Goal: Task Accomplishment & Management: Manage account settings

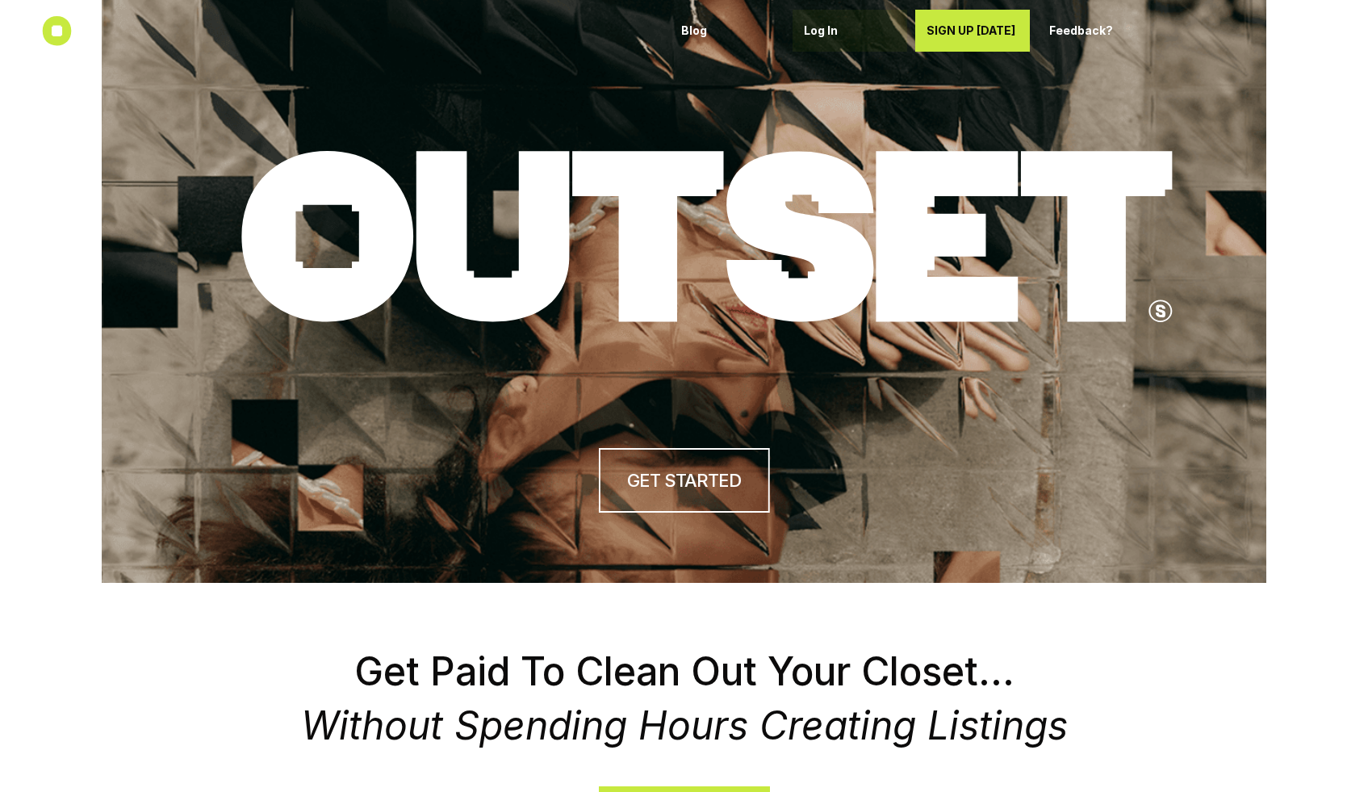
click at [668, 30] on p "Log In" at bounding box center [850, 31] width 92 height 14
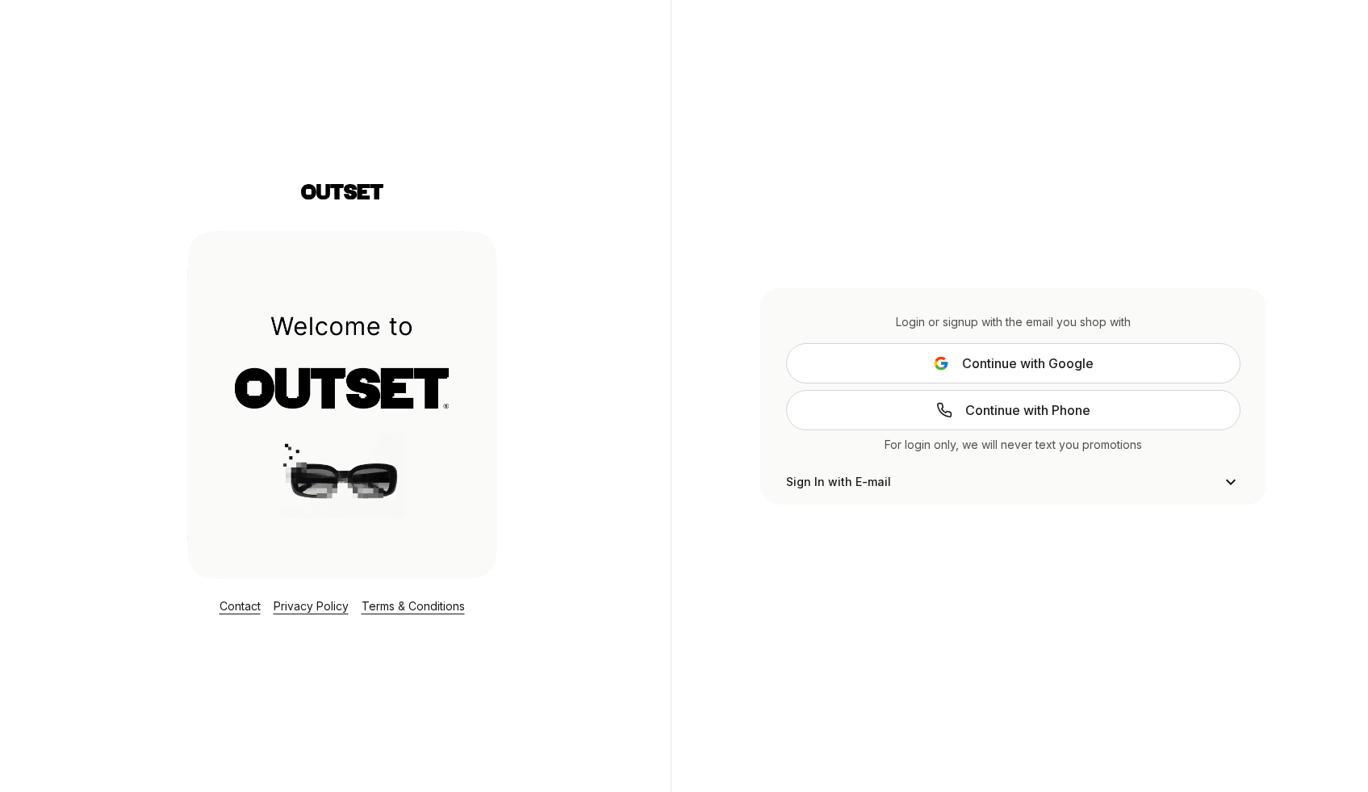
click at [965, 366] on span "Continue with Google" at bounding box center [1028, 363] width 132 height 19
click at [1005, 408] on span "Continue with Phone" at bounding box center [1027, 409] width 125 height 19
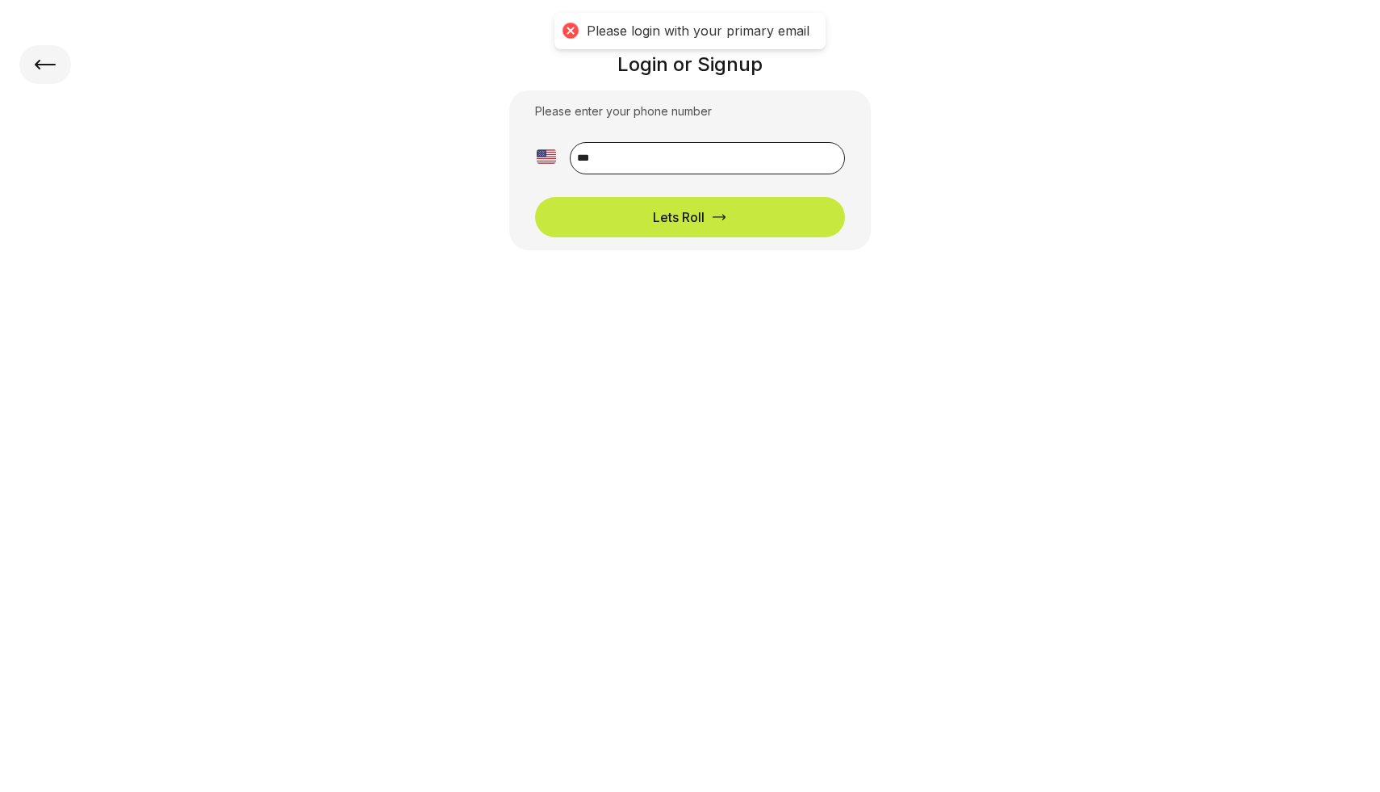
click at [610, 159] on input "**" at bounding box center [707, 158] width 275 height 32
type input "**********"
click at [687, 228] on button "Lets Roll" at bounding box center [690, 217] width 310 height 40
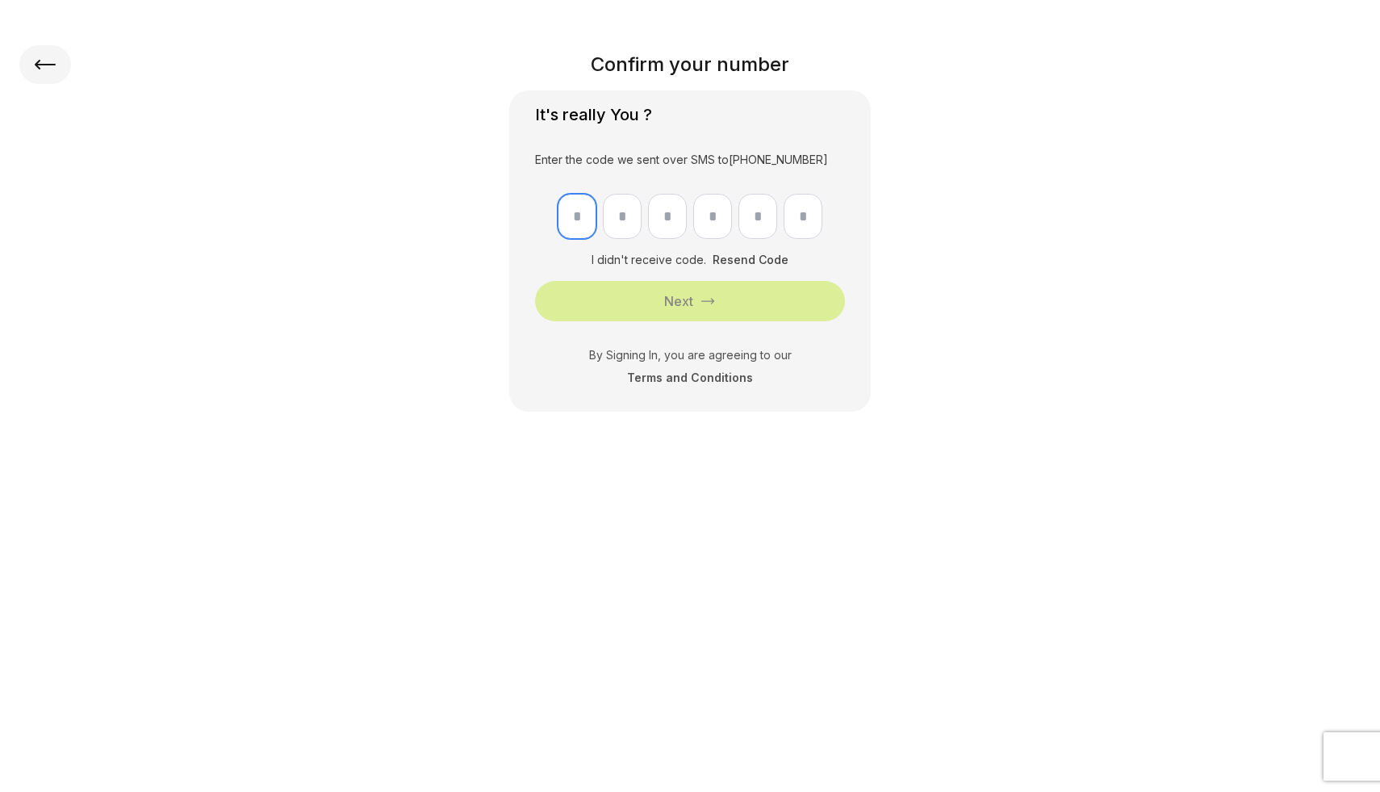
click at [575, 220] on input "text" at bounding box center [577, 216] width 39 height 45
type input "*"
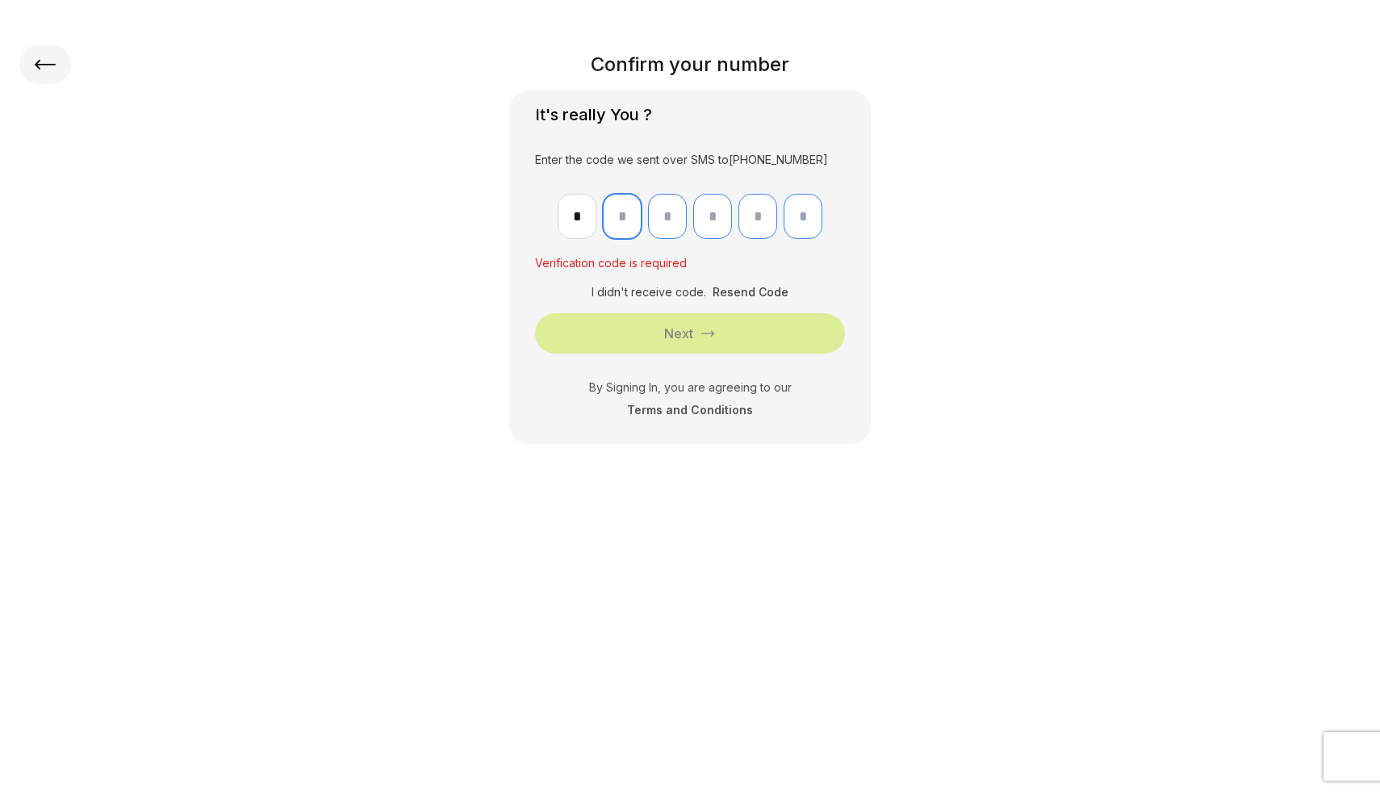
type input "*"
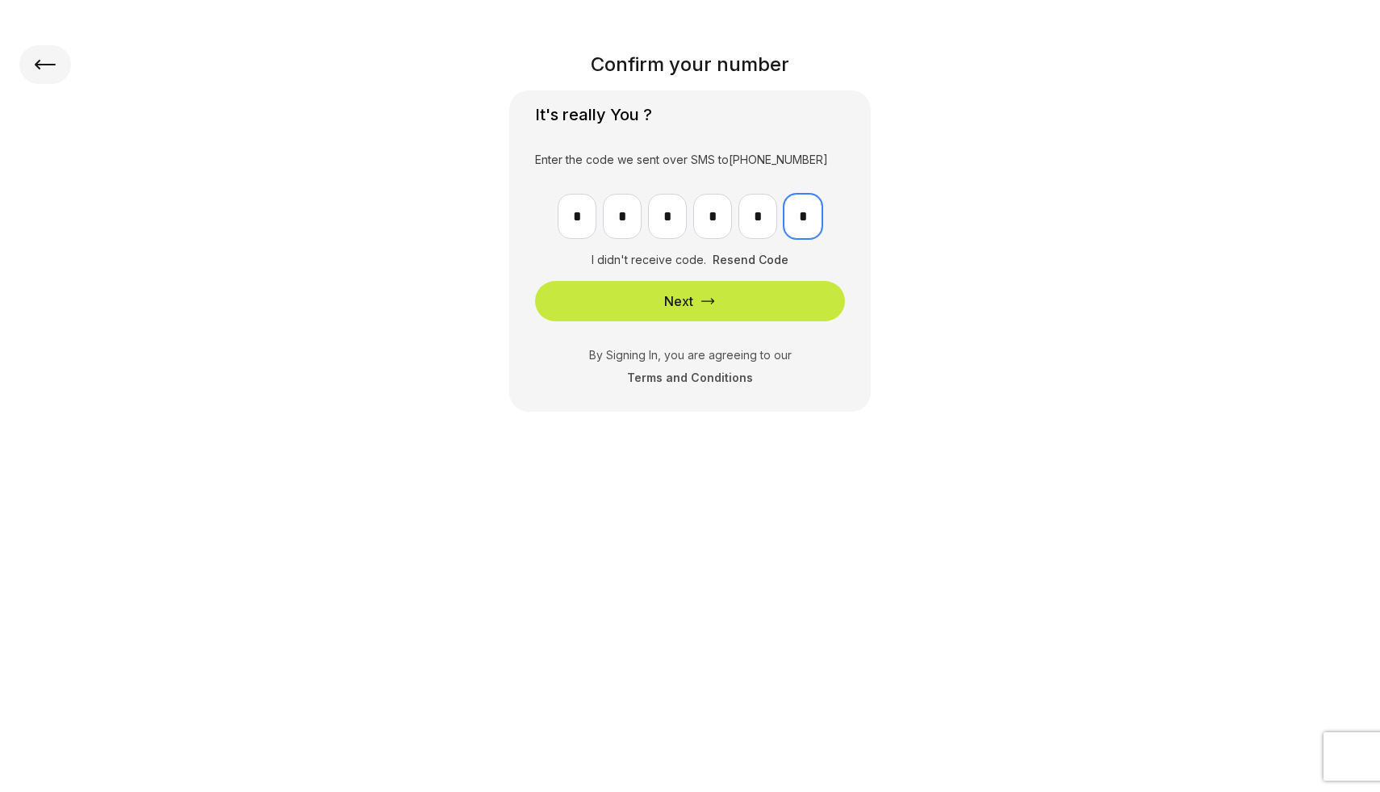
type input "*"
click at [704, 295] on icon "submit" at bounding box center [708, 301] width 16 height 16
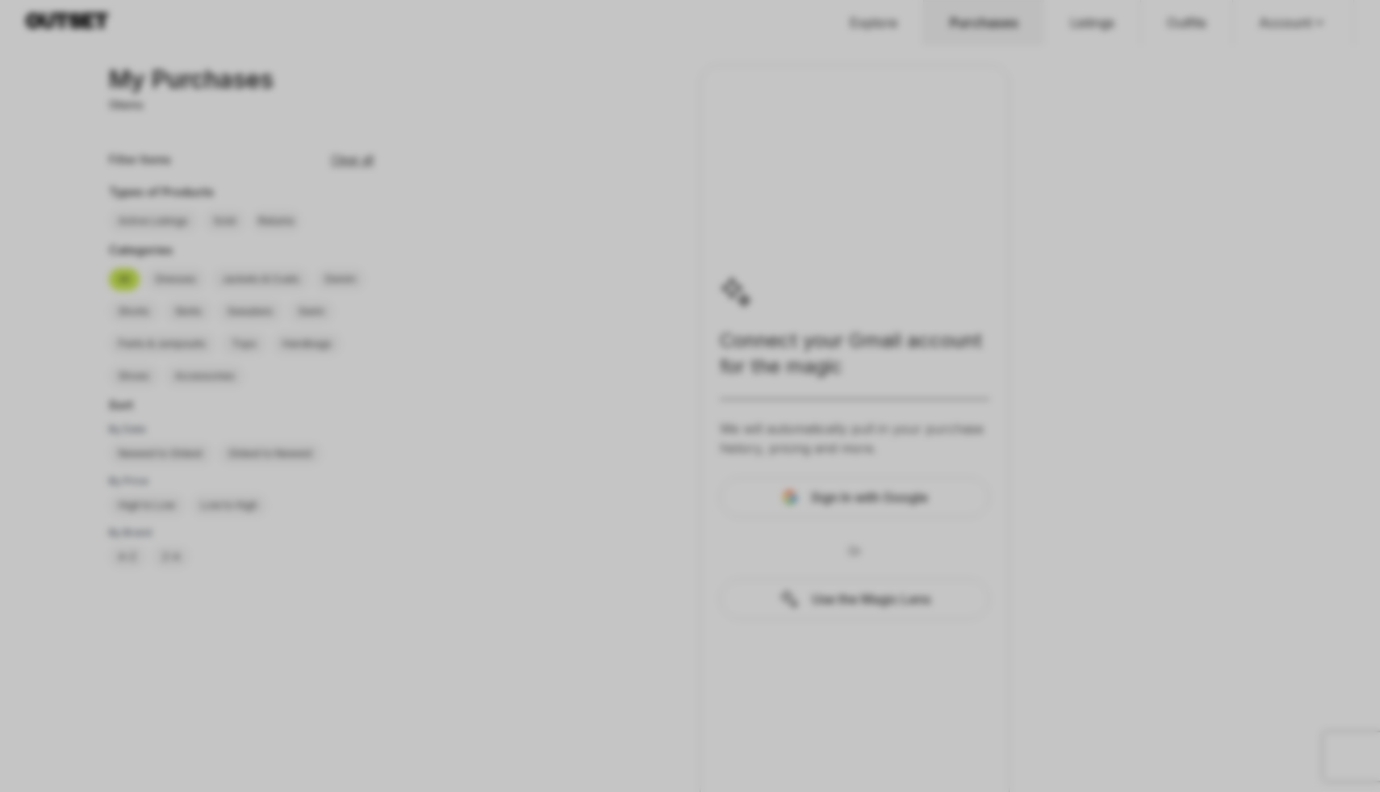
click at [465, 354] on div at bounding box center [690, 396] width 1380 height 792
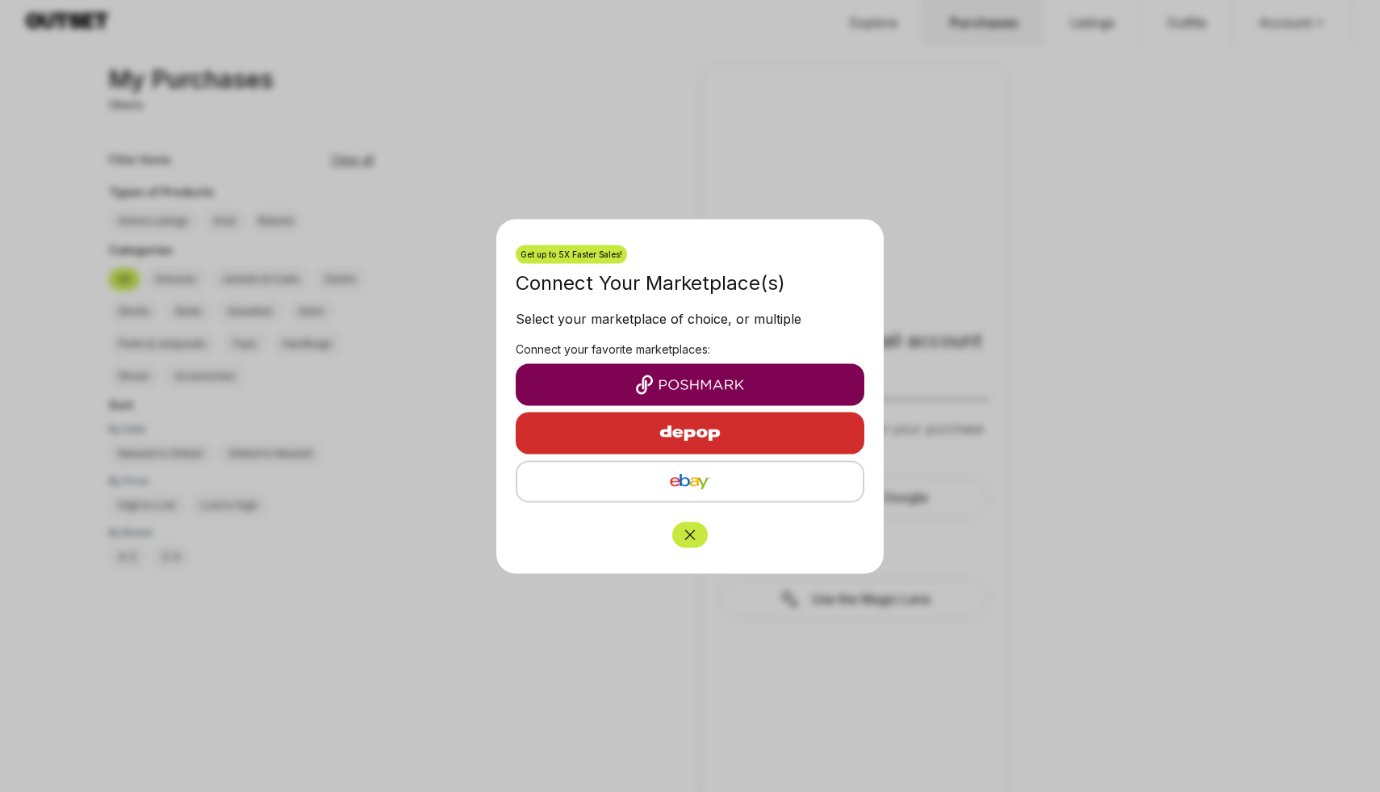
click at [683, 387] on img "button" at bounding box center [690, 384] width 323 height 19
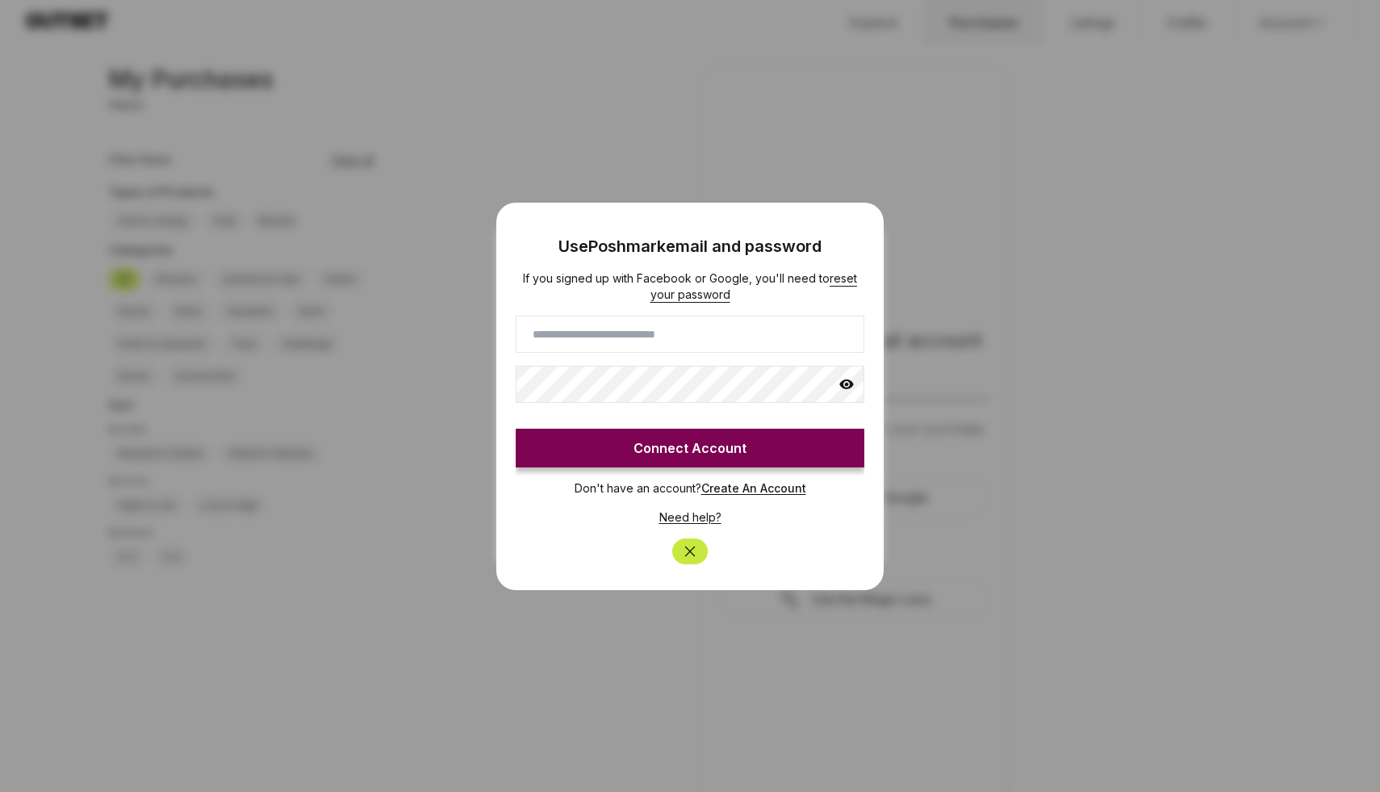
click at [551, 326] on input at bounding box center [690, 334] width 349 height 37
click at [540, 335] on input at bounding box center [690, 334] width 349 height 37
click at [528, 341] on input at bounding box center [690, 334] width 349 height 37
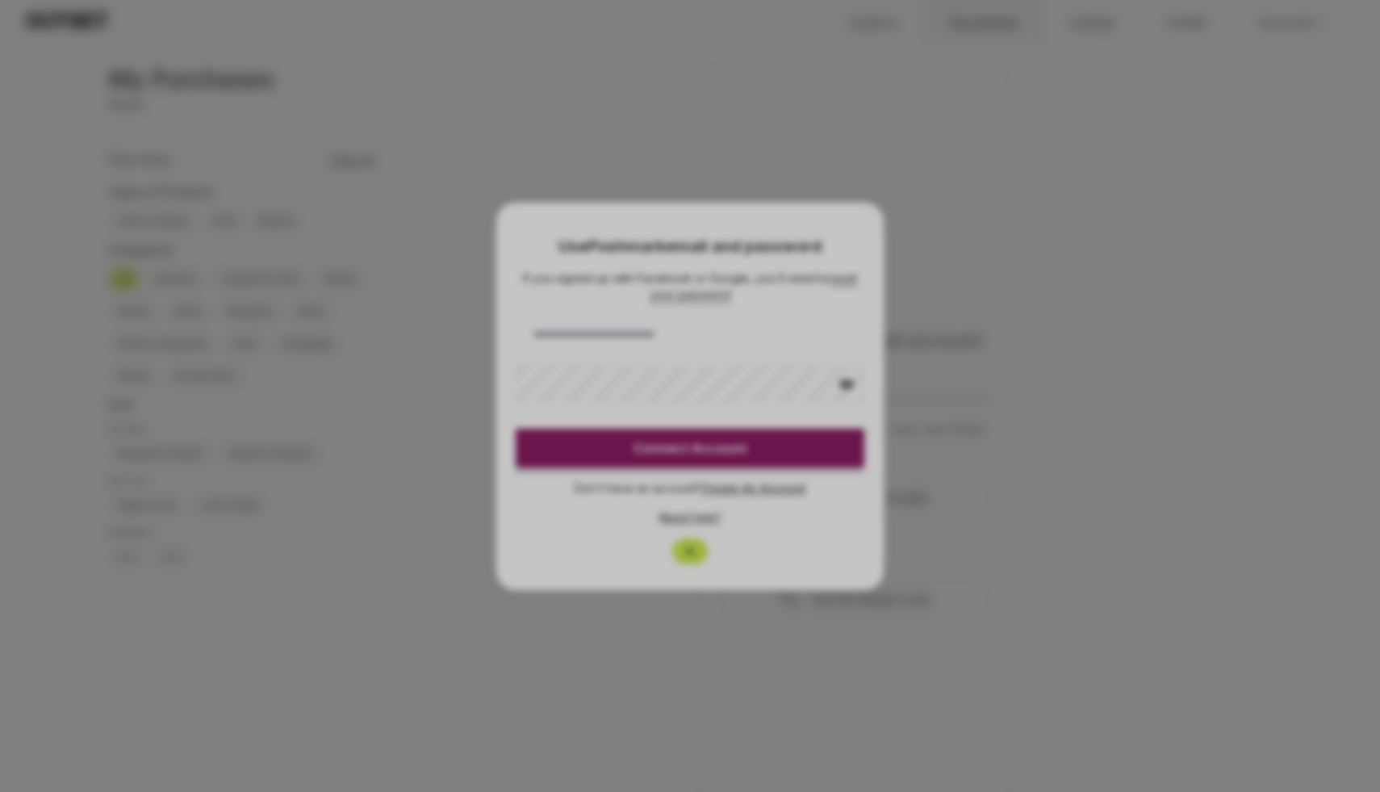
click at [683, 344] on div at bounding box center [690, 396] width 1380 height 792
click at [140, 52] on div at bounding box center [690, 396] width 1380 height 792
drag, startPoint x: 560, startPoint y: 481, endPoint x: 572, endPoint y: 481, distance: 12.1
click at [572, 481] on div at bounding box center [690, 396] width 1380 height 792
click at [762, 382] on div at bounding box center [690, 396] width 1380 height 792
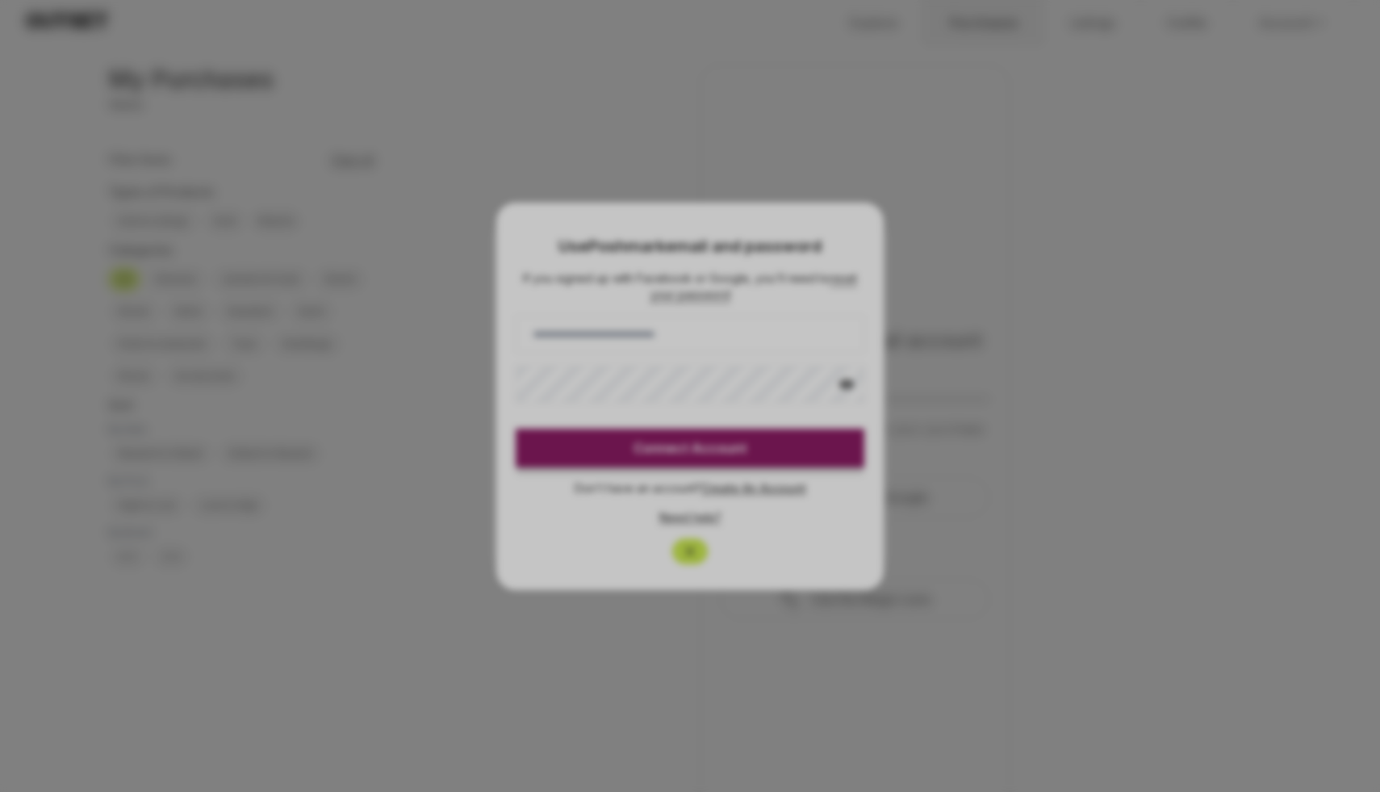
click at [1180, 168] on div at bounding box center [690, 396] width 1380 height 792
drag, startPoint x: 1071, startPoint y: 148, endPoint x: 1031, endPoint y: 143, distance: 40.6
click at [1035, 144] on div at bounding box center [690, 396] width 1380 height 792
click at [1031, 143] on div at bounding box center [690, 396] width 1380 height 792
click at [329, 144] on div at bounding box center [690, 396] width 1380 height 792
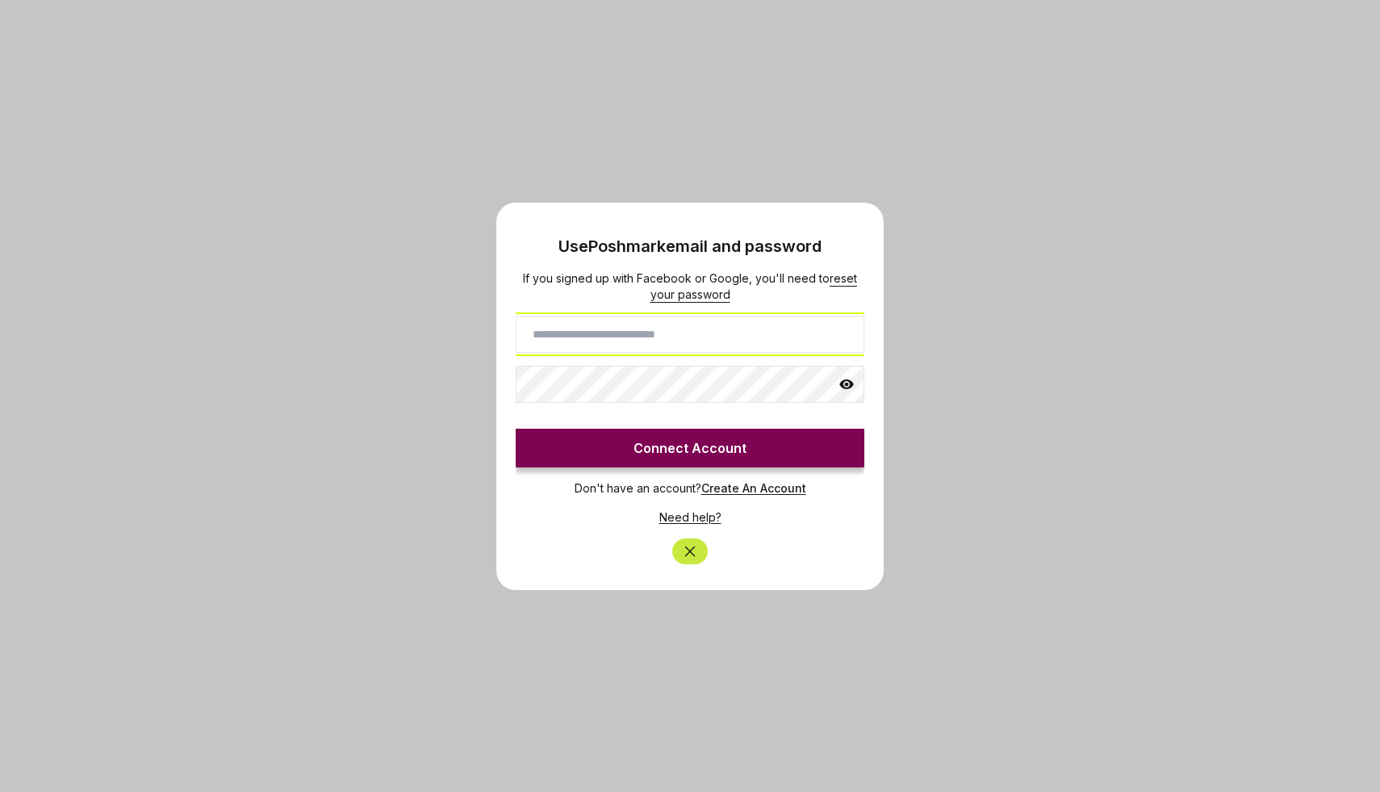
click at [543, 338] on input at bounding box center [690, 334] width 349 height 37
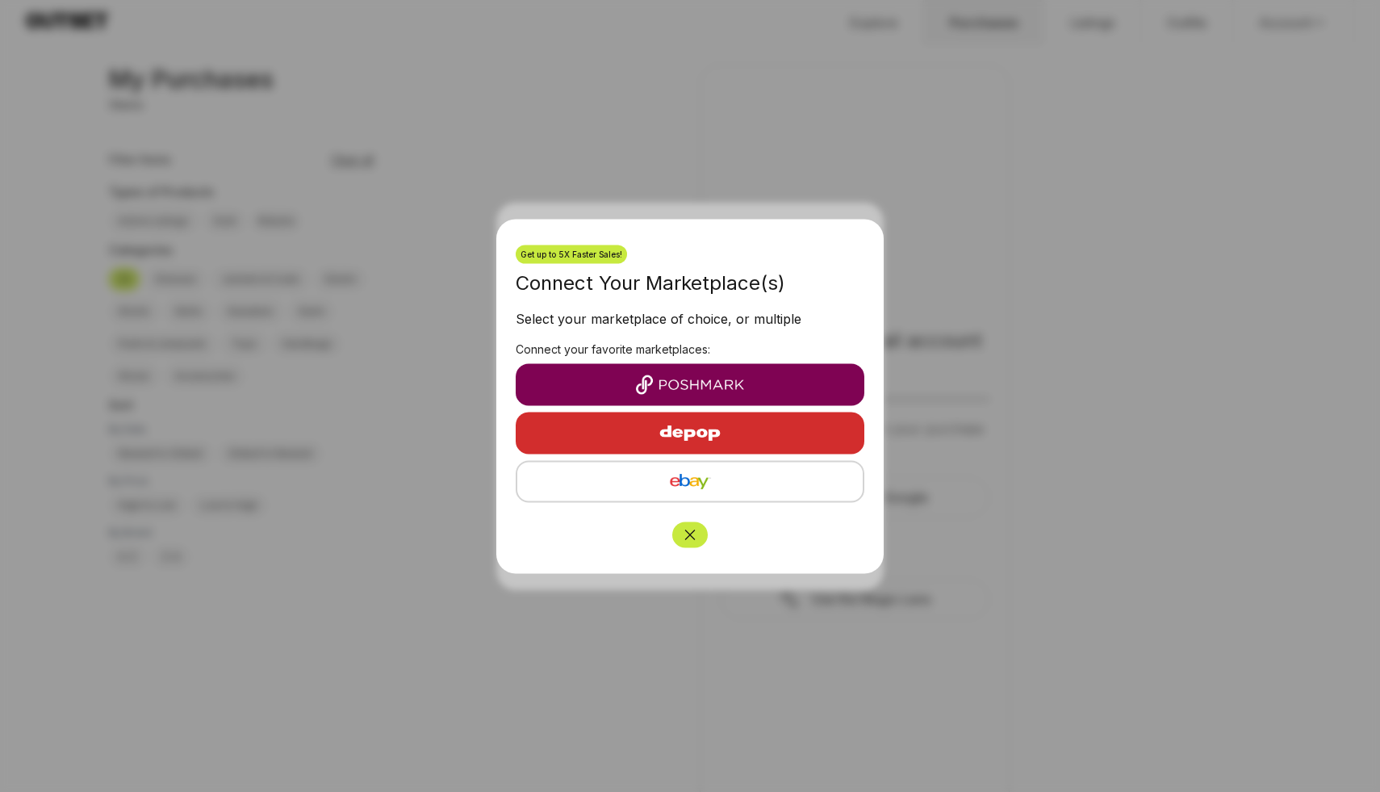
click at [702, 385] on img "button" at bounding box center [690, 384] width 323 height 19
click at [687, 383] on img "button" at bounding box center [690, 384] width 323 height 19
click at [703, 389] on img "button" at bounding box center [690, 384] width 323 height 19
click at [697, 529] on icon "Close" at bounding box center [690, 534] width 16 height 16
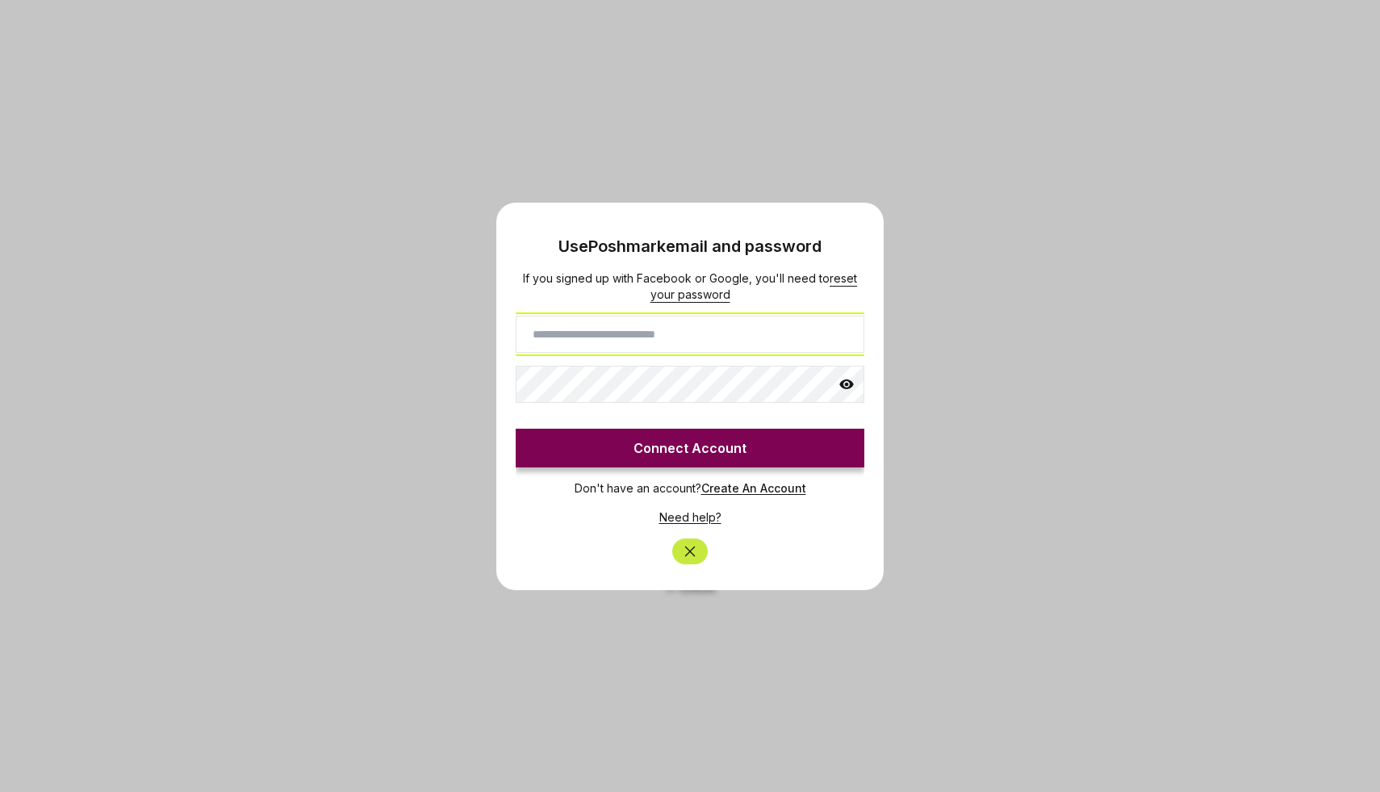
click at [556, 336] on input at bounding box center [690, 334] width 349 height 37
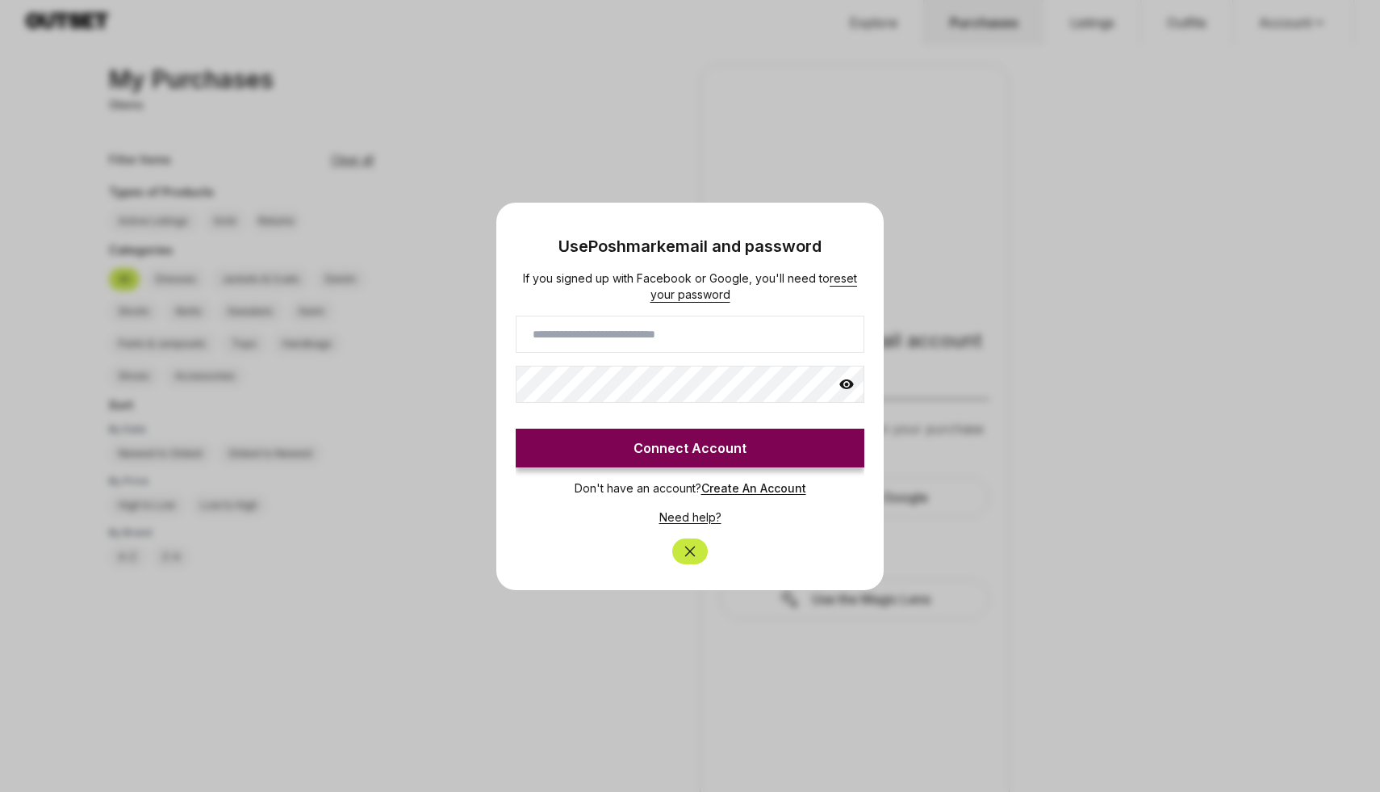
click at [680, 550] on button "Close" at bounding box center [690, 551] width 36 height 26
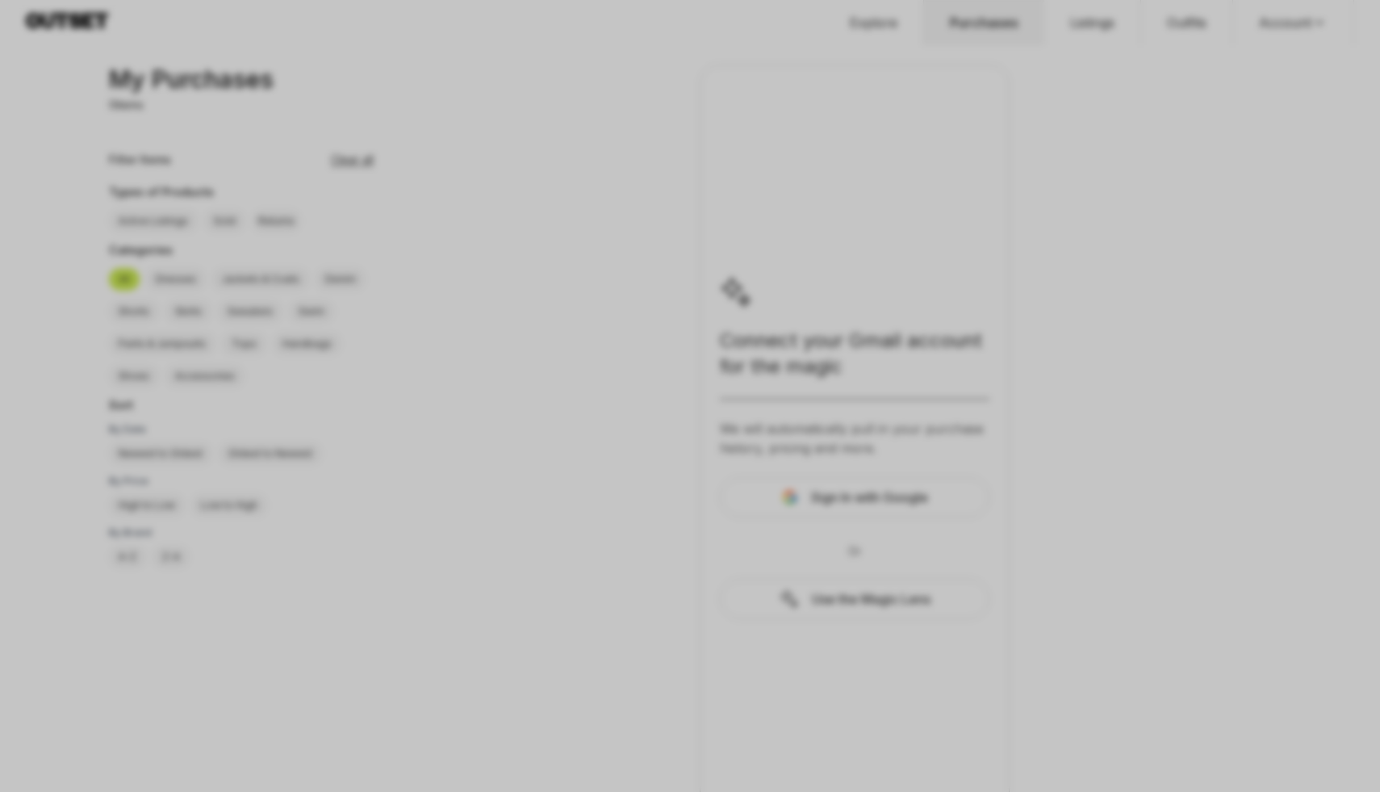
click at [821, 499] on div at bounding box center [690, 396] width 1380 height 792
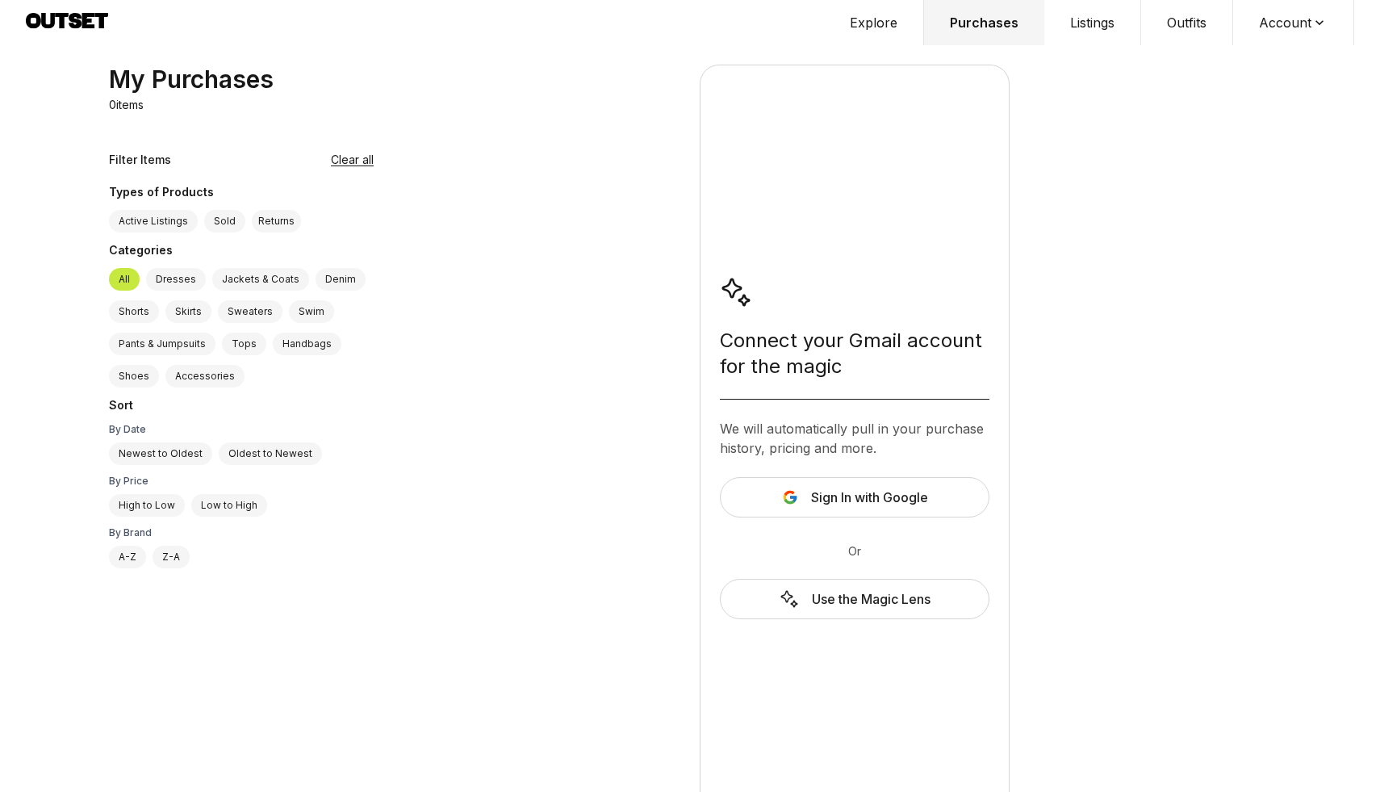
click at [1104, 21] on button "Listings" at bounding box center [1092, 22] width 97 height 45
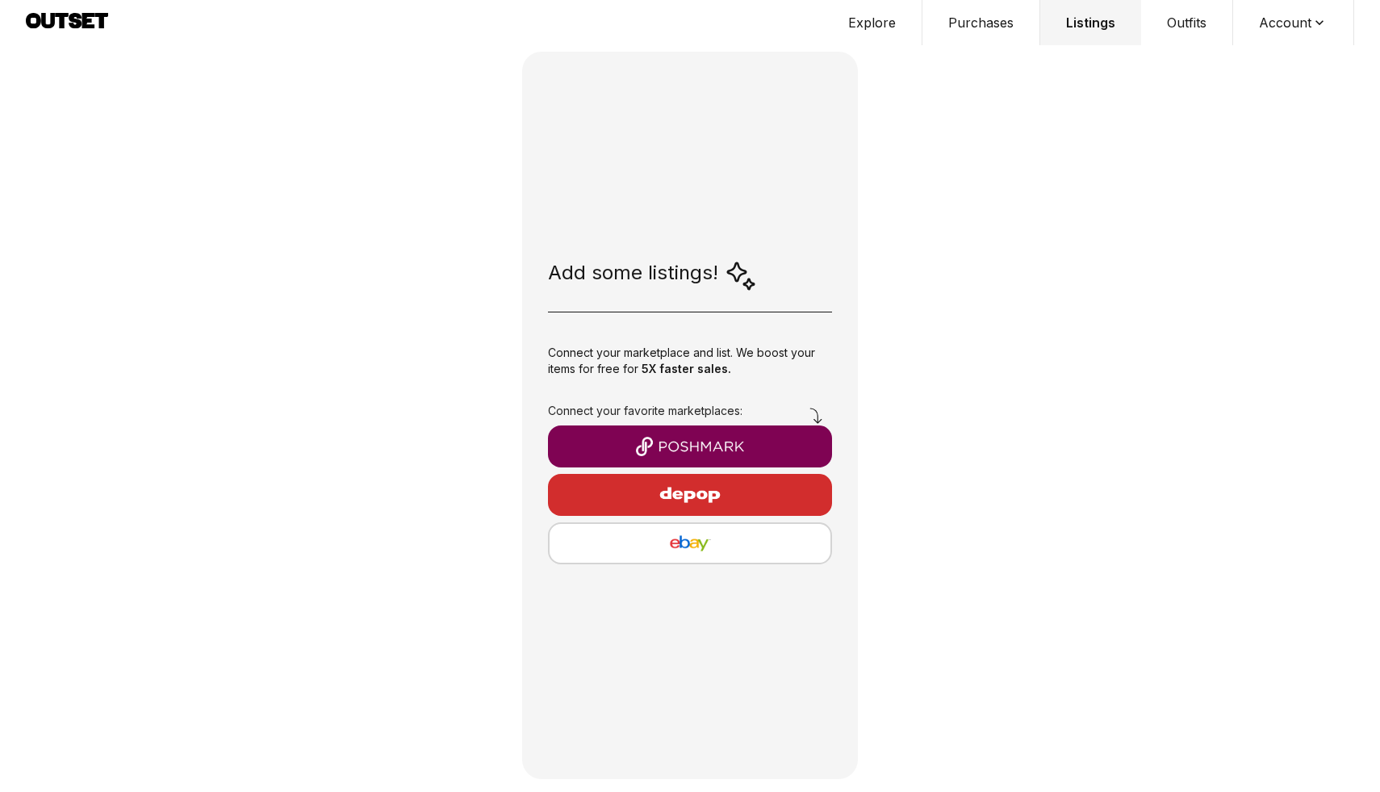
click at [888, 16] on button "Explore" at bounding box center [873, 22] width 100 height 45
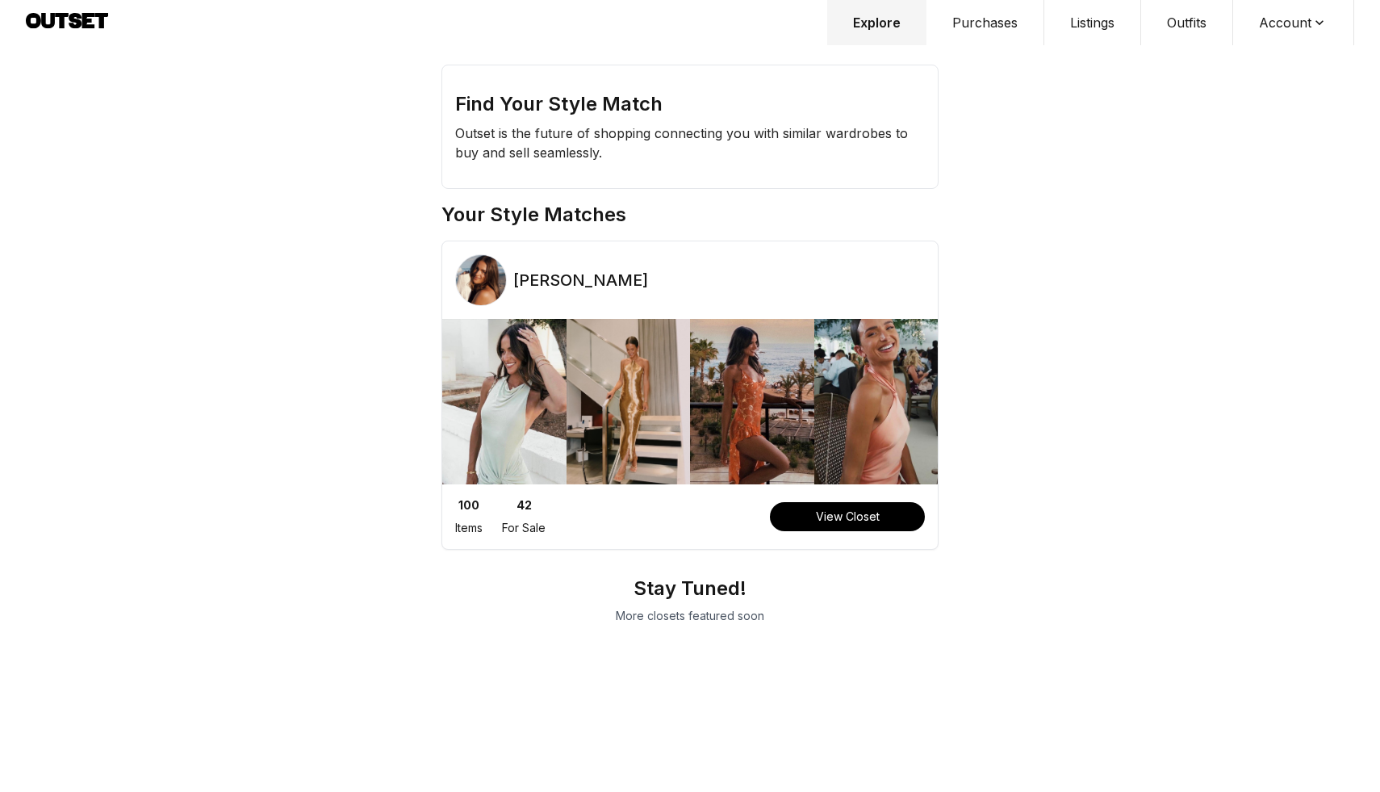
click at [1296, 24] on button "Account" at bounding box center [1293, 22] width 121 height 45
click at [1233, 57] on span "Profile" at bounding box center [1283, 53] width 142 height 29
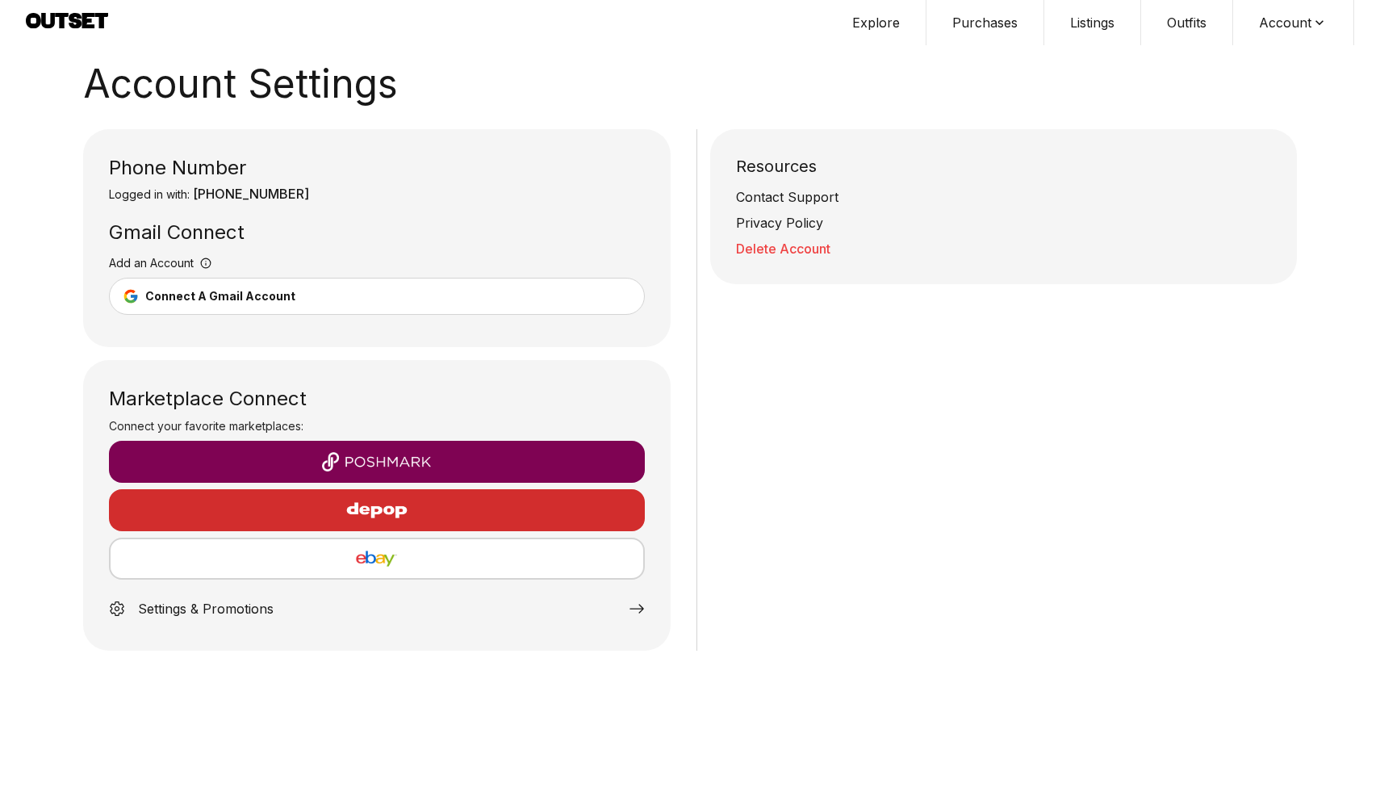
click at [225, 296] on div "Connect A Gmail Account" at bounding box center [220, 296] width 150 height 16
click at [1298, 23] on button "Account" at bounding box center [1293, 22] width 121 height 45
click at [1239, 84] on span "Sign out" at bounding box center [1283, 82] width 142 height 29
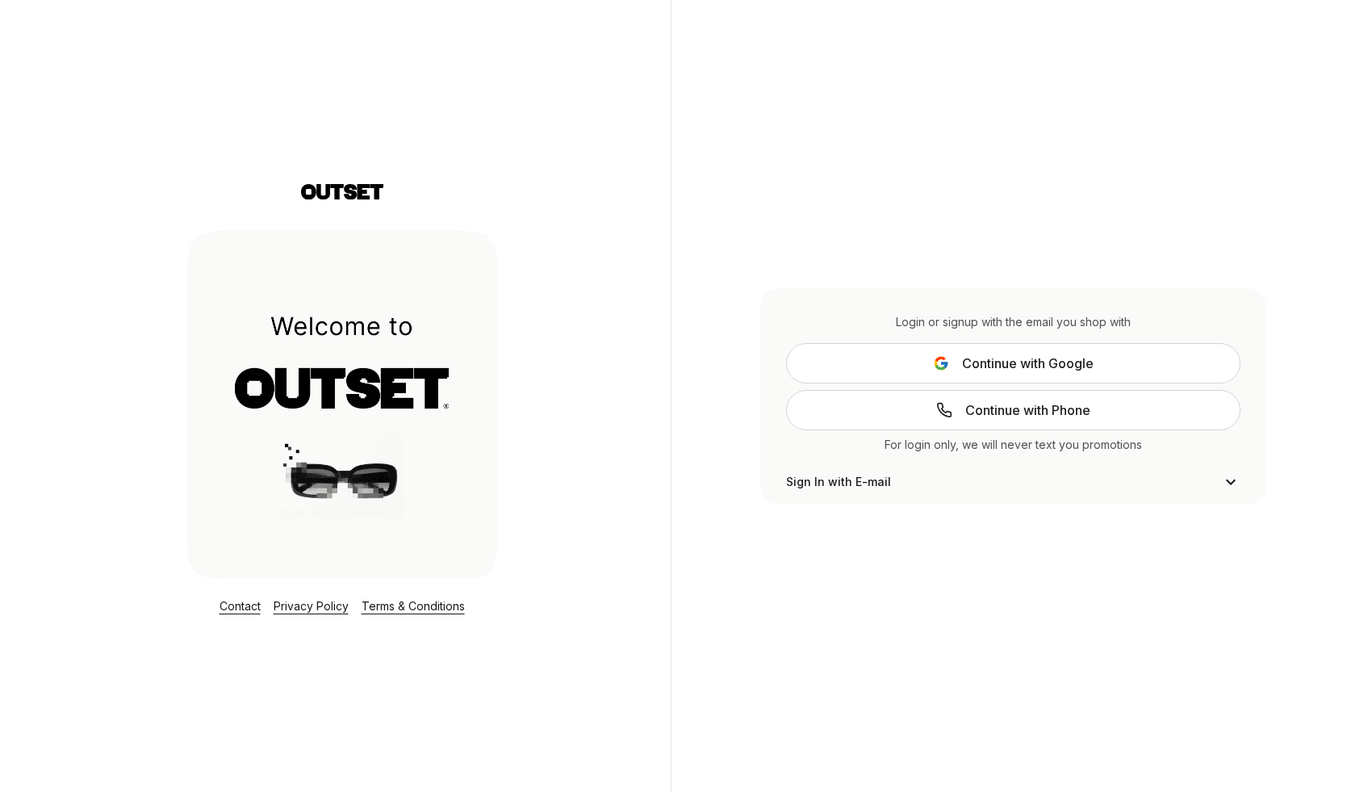
click at [961, 358] on button "Continue with Google" at bounding box center [1013, 363] width 454 height 40
click at [965, 362] on span "Continue with Google" at bounding box center [1028, 363] width 132 height 19
click at [814, 488] on span "Sign In with E-mail" at bounding box center [838, 482] width 105 height 16
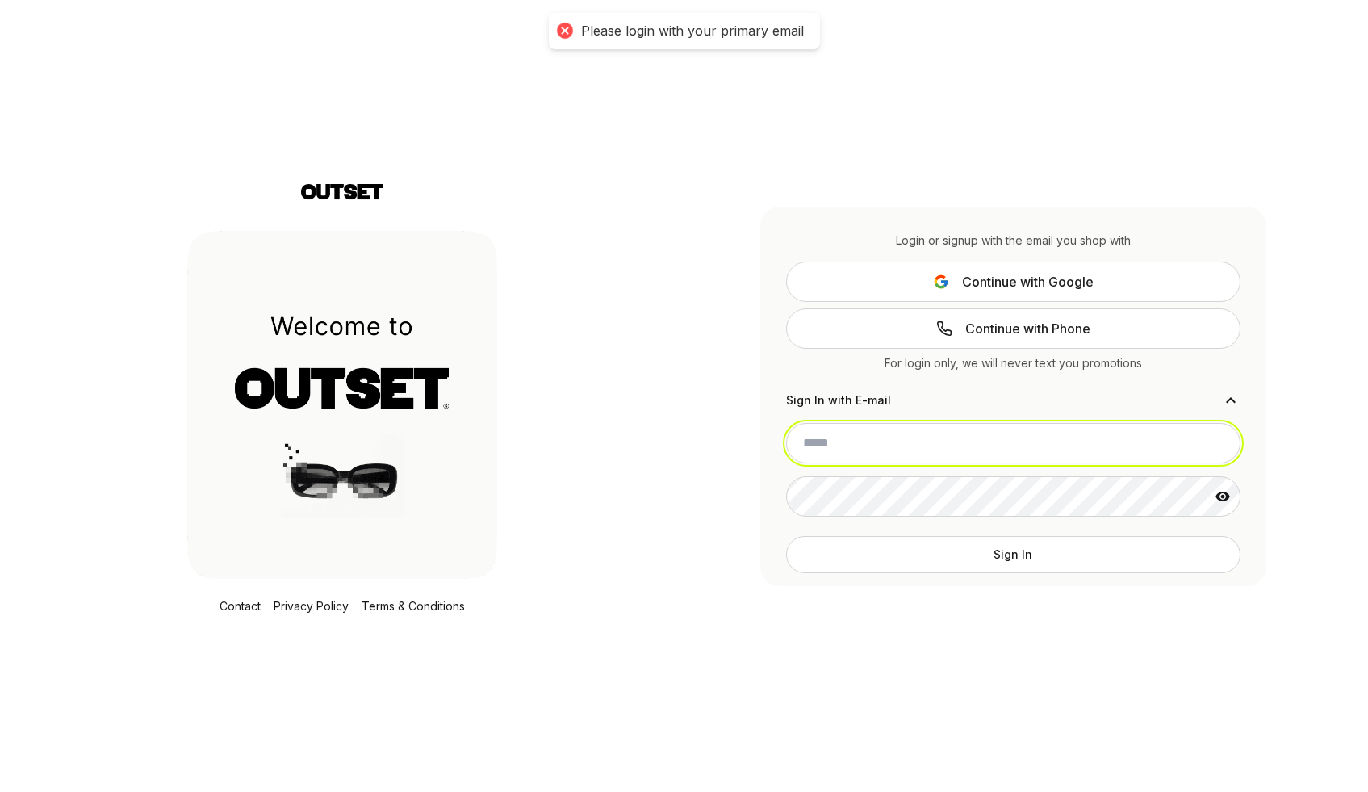
click at [829, 435] on input "email" at bounding box center [1013, 443] width 454 height 40
type input "**********"
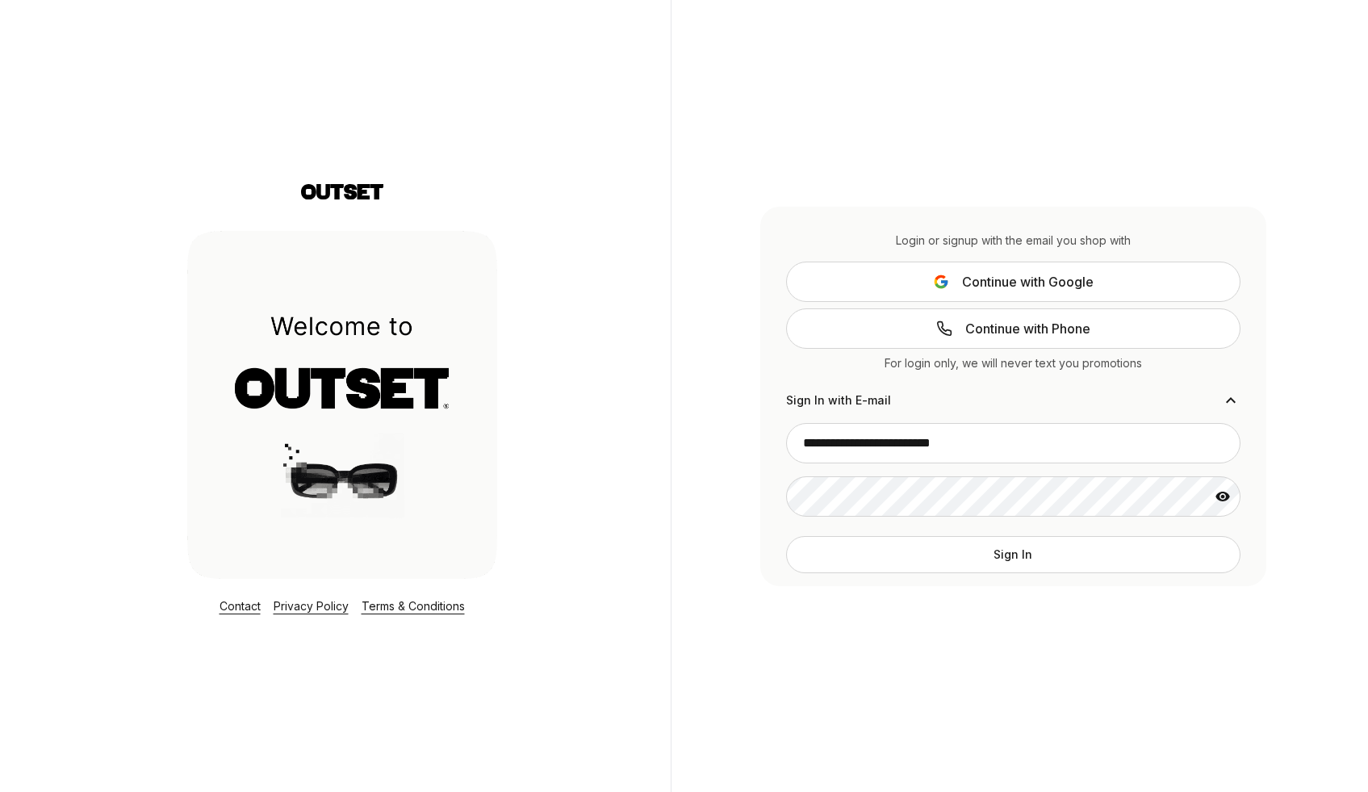
click at [1218, 497] on icon at bounding box center [1223, 497] width 15 height 10
click at [1040, 547] on button "Sign In" at bounding box center [1013, 554] width 454 height 37
click at [1008, 555] on button "Sign In" at bounding box center [1013, 554] width 454 height 37
